Goal: Task Accomplishment & Management: Complete application form

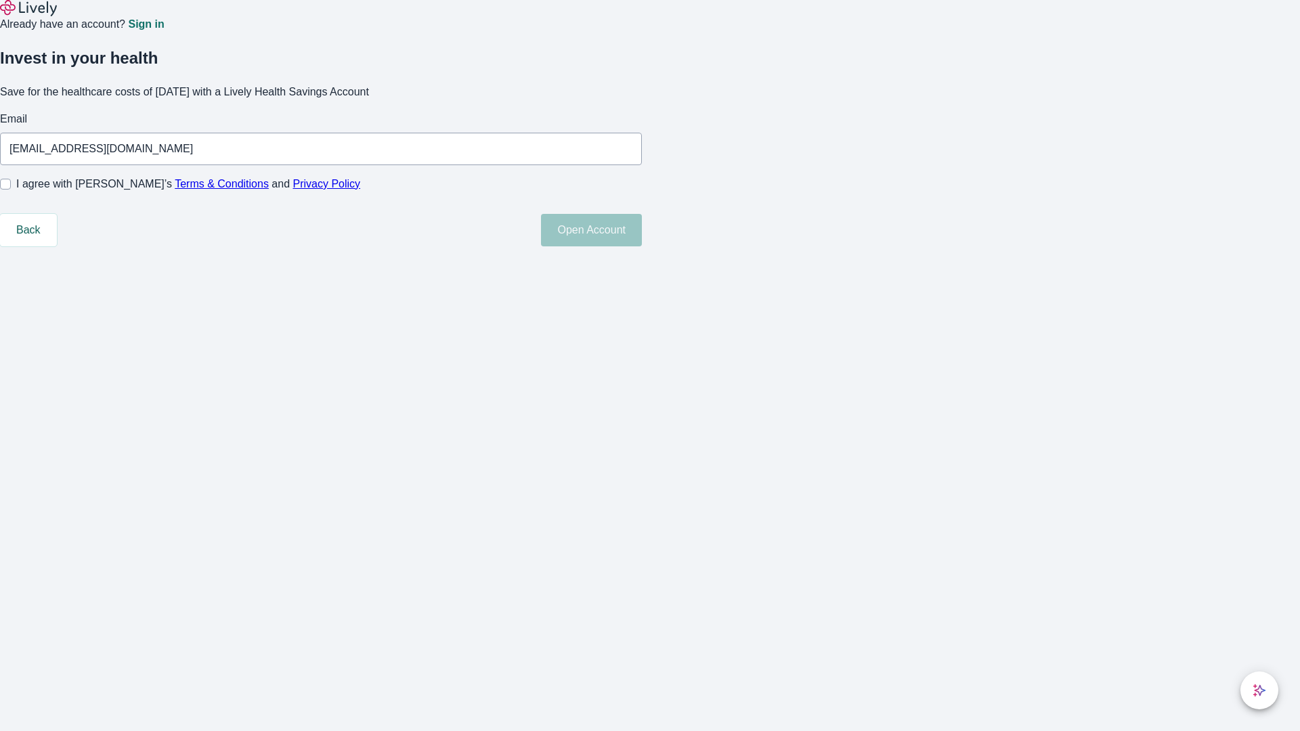
click at [11, 190] on input "I agree with Lively’s Terms & Conditions and Privacy Policy" at bounding box center [5, 184] width 11 height 11
checkbox input "true"
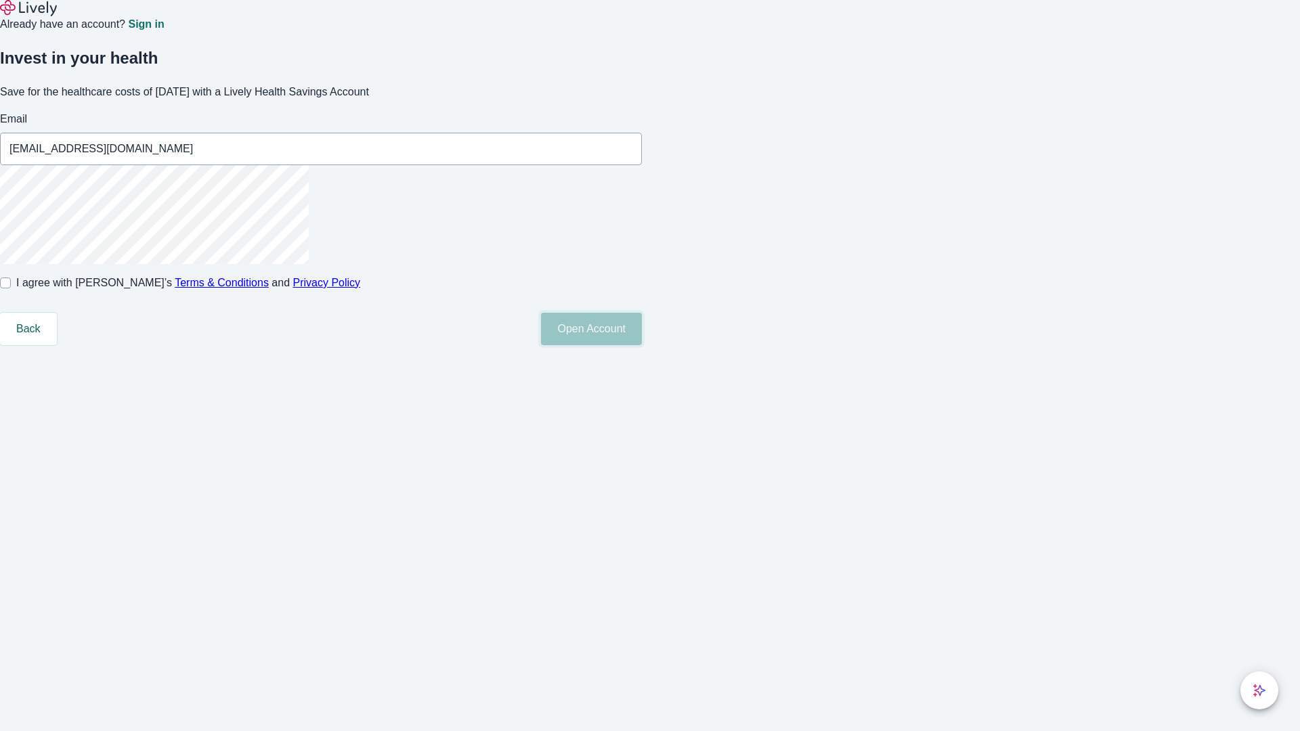
click at [642, 345] on button "Open Account" at bounding box center [591, 329] width 101 height 32
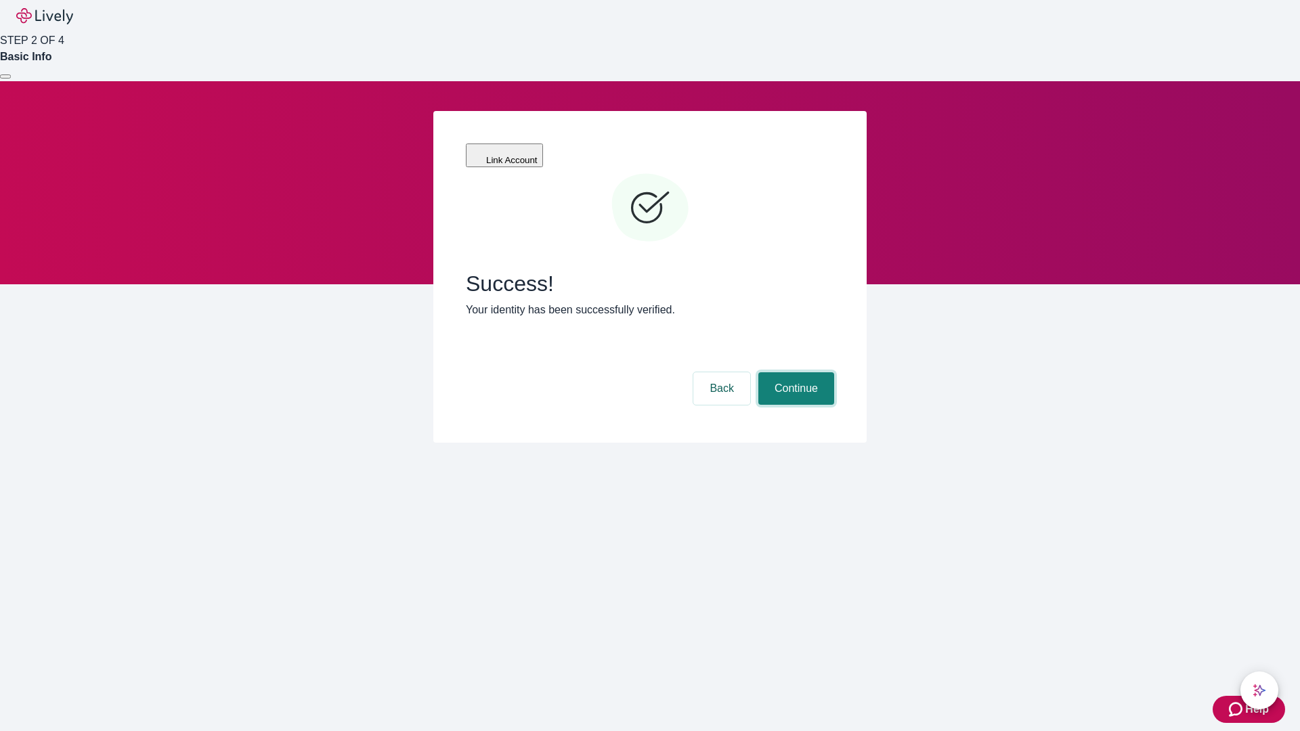
click at [794, 372] on button "Continue" at bounding box center [796, 388] width 76 height 32
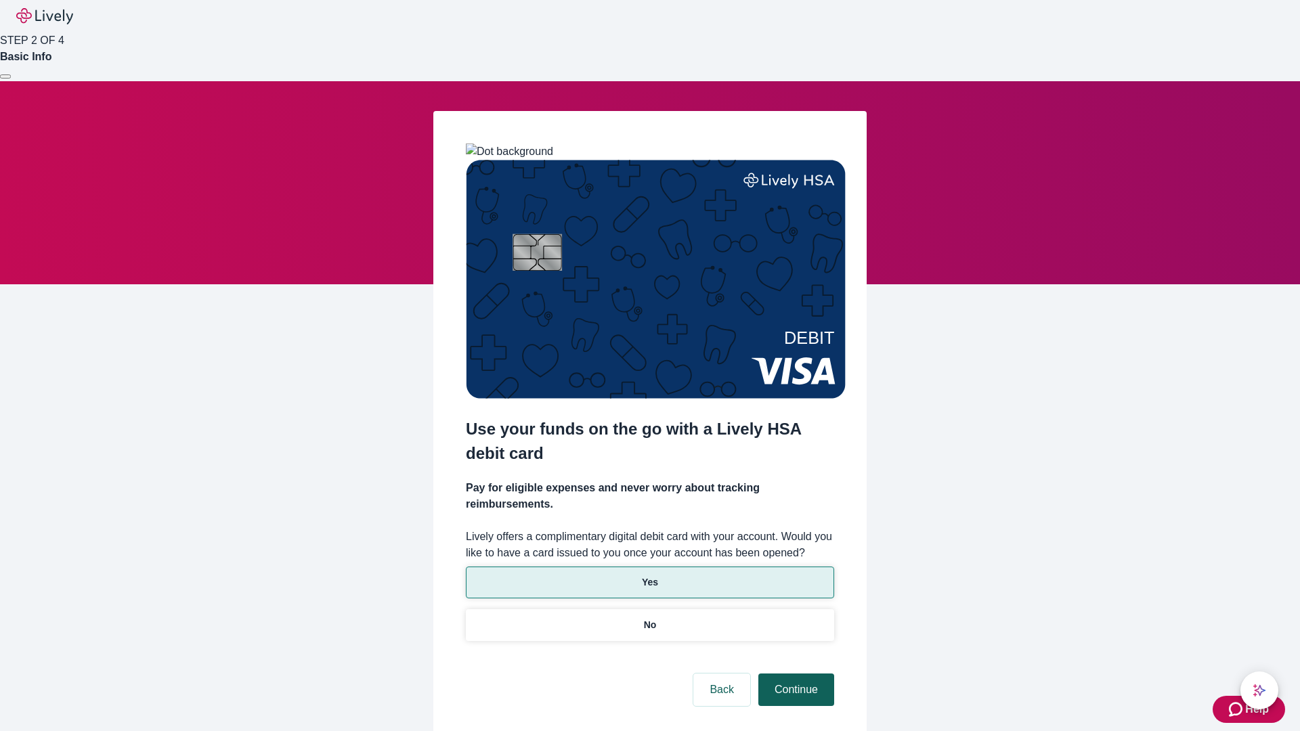
click at [649, 618] on p "No" at bounding box center [650, 625] width 13 height 14
click at [794, 674] on button "Continue" at bounding box center [796, 690] width 76 height 32
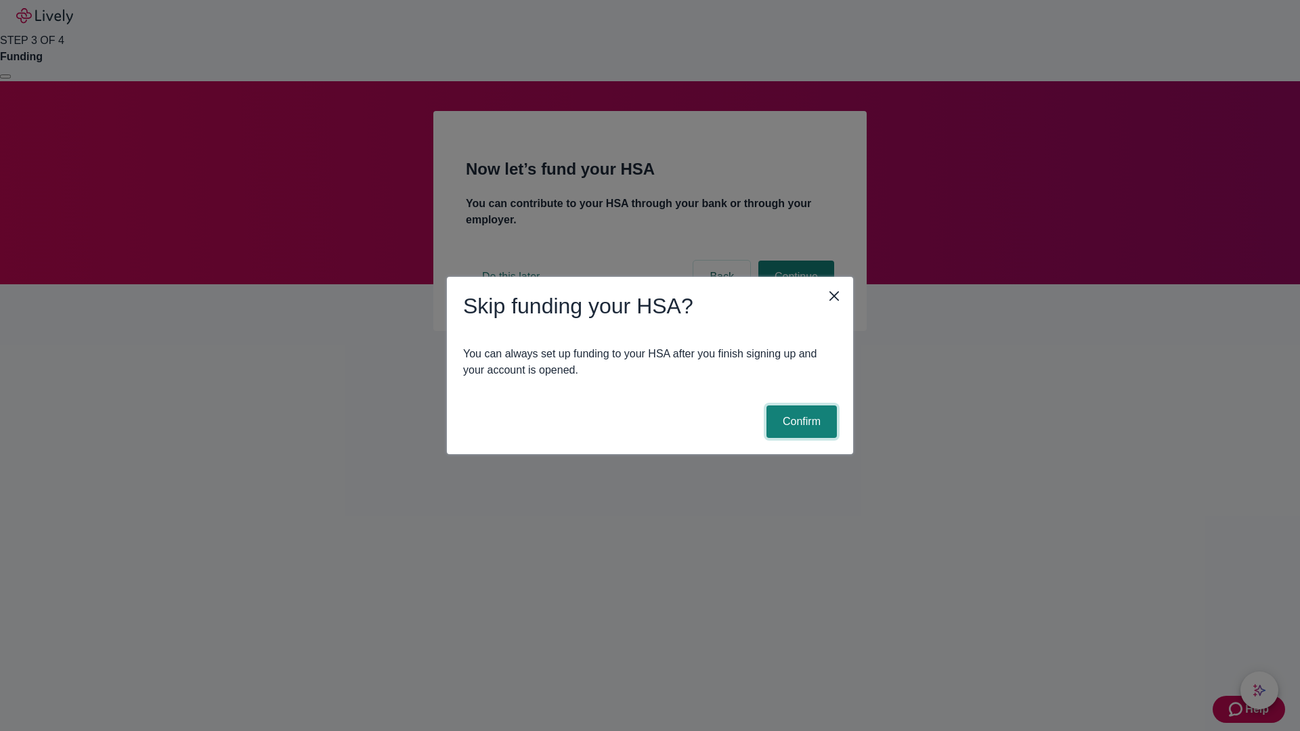
click at [799, 422] on button "Confirm" at bounding box center [801, 421] width 70 height 32
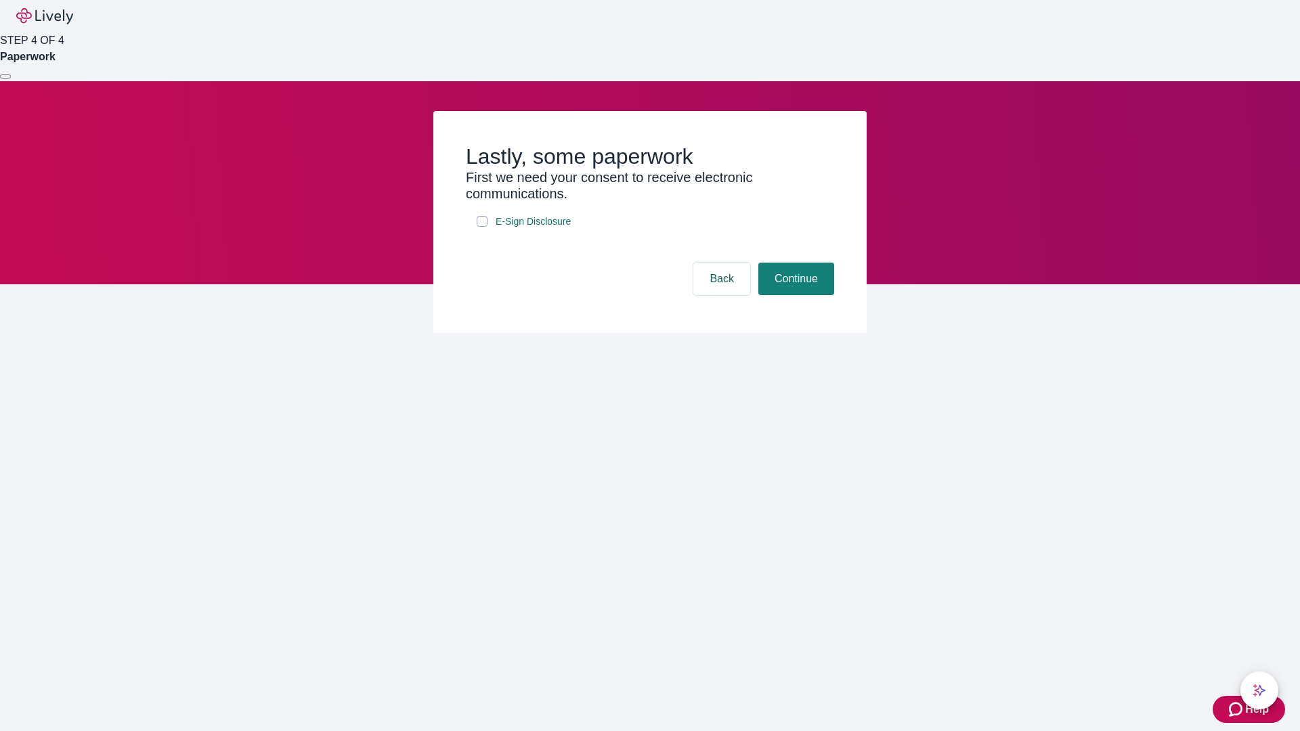
click at [482, 227] on input "E-Sign Disclosure" at bounding box center [482, 221] width 11 height 11
checkbox input "true"
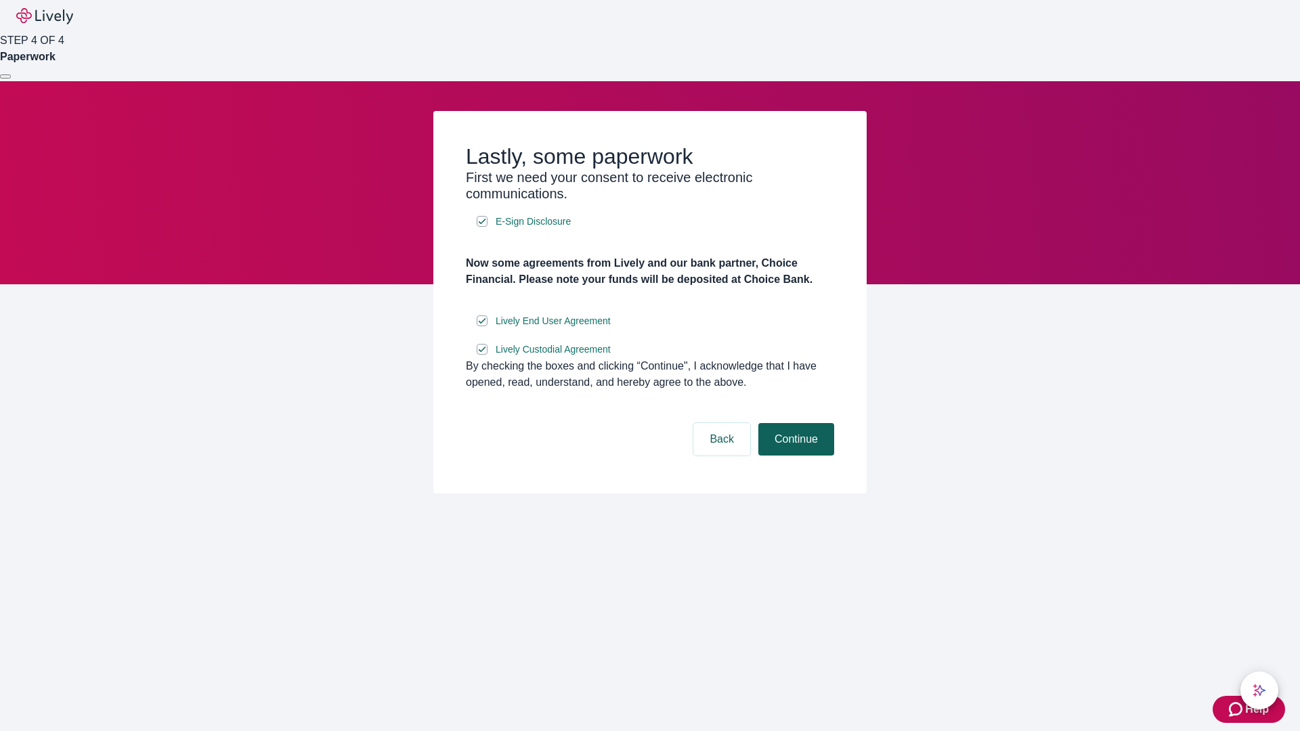
click at [794, 456] on button "Continue" at bounding box center [796, 439] width 76 height 32
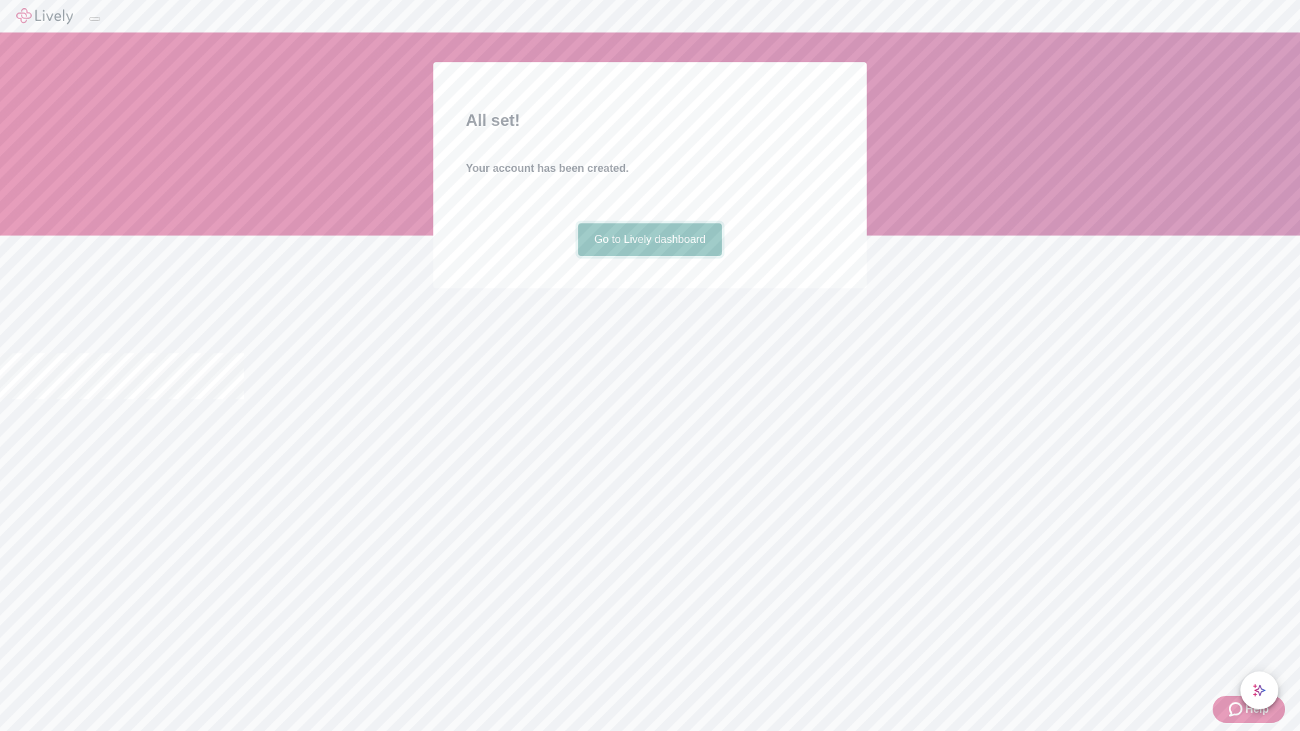
click at [649, 256] on link "Go to Lively dashboard" at bounding box center [650, 239] width 144 height 32
